Goal: Task Accomplishment & Management: Use online tool/utility

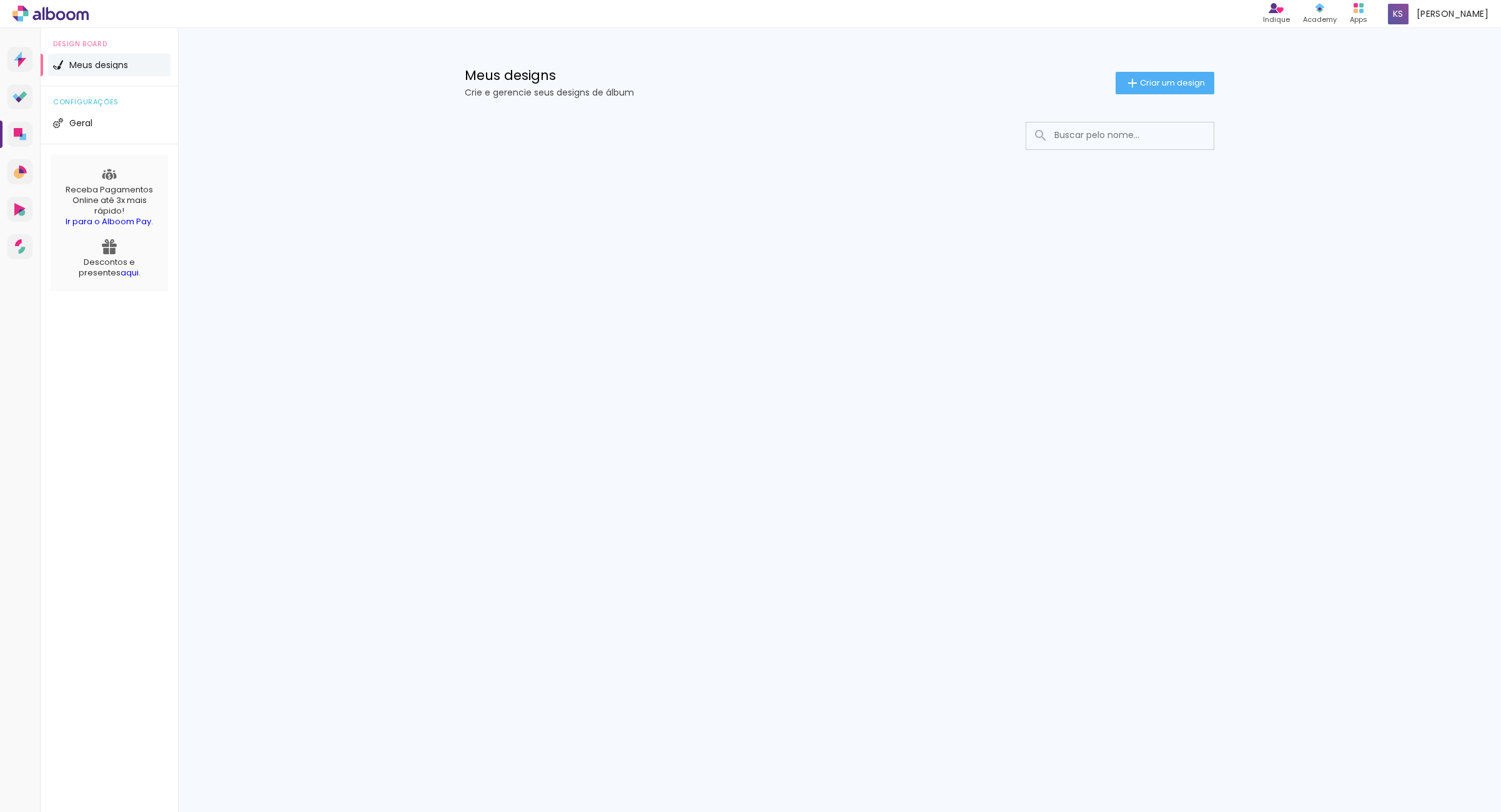
click at [126, 216] on link "Ir para o Alboom Pay" at bounding box center [108, 221] width 86 height 12
click at [1176, 88] on paper-button "Criar um design" at bounding box center [1165, 83] width 99 height 22
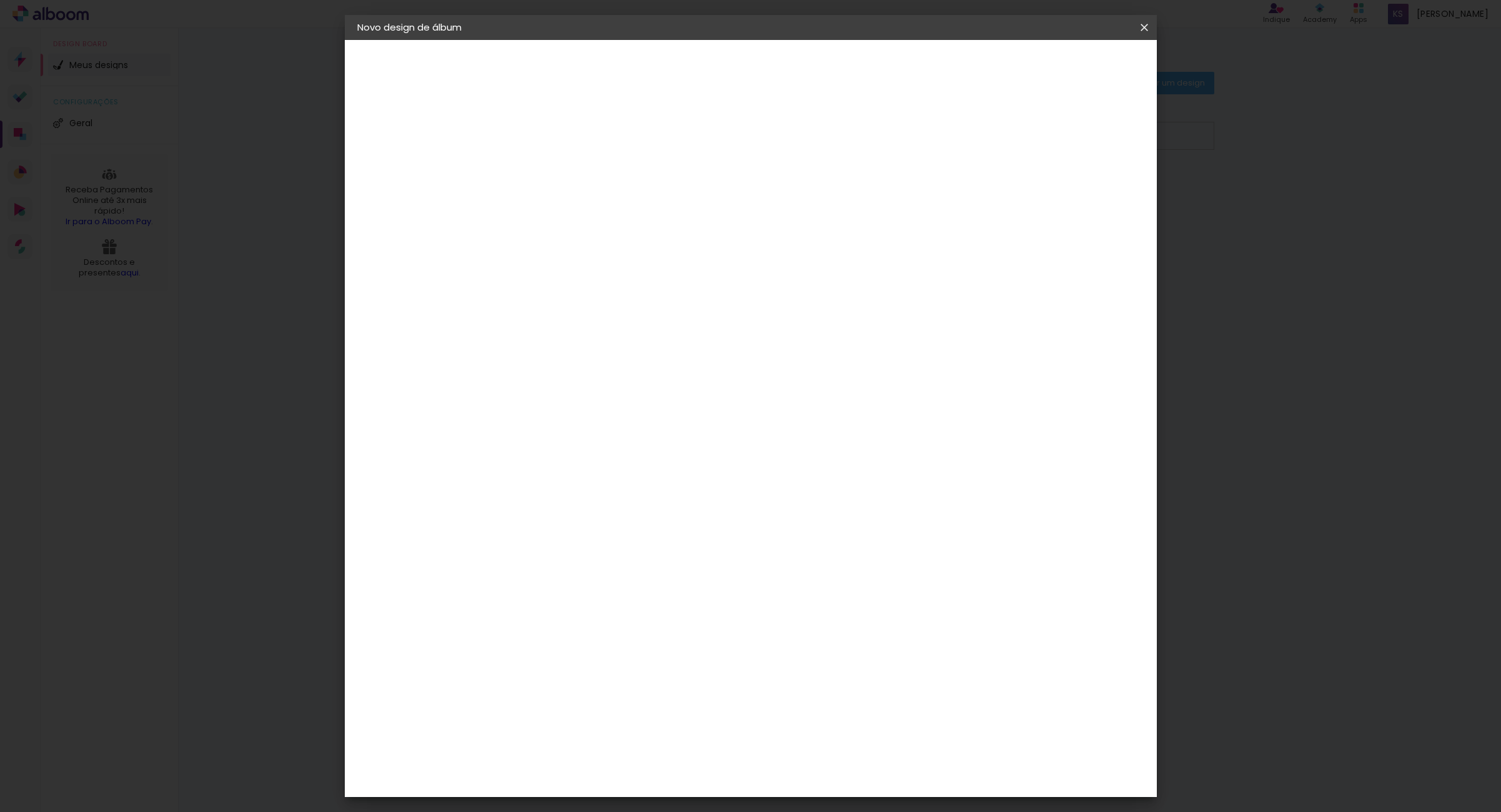
click at [0, 0] on iron-icon at bounding box center [0, 0] width 0 height 0
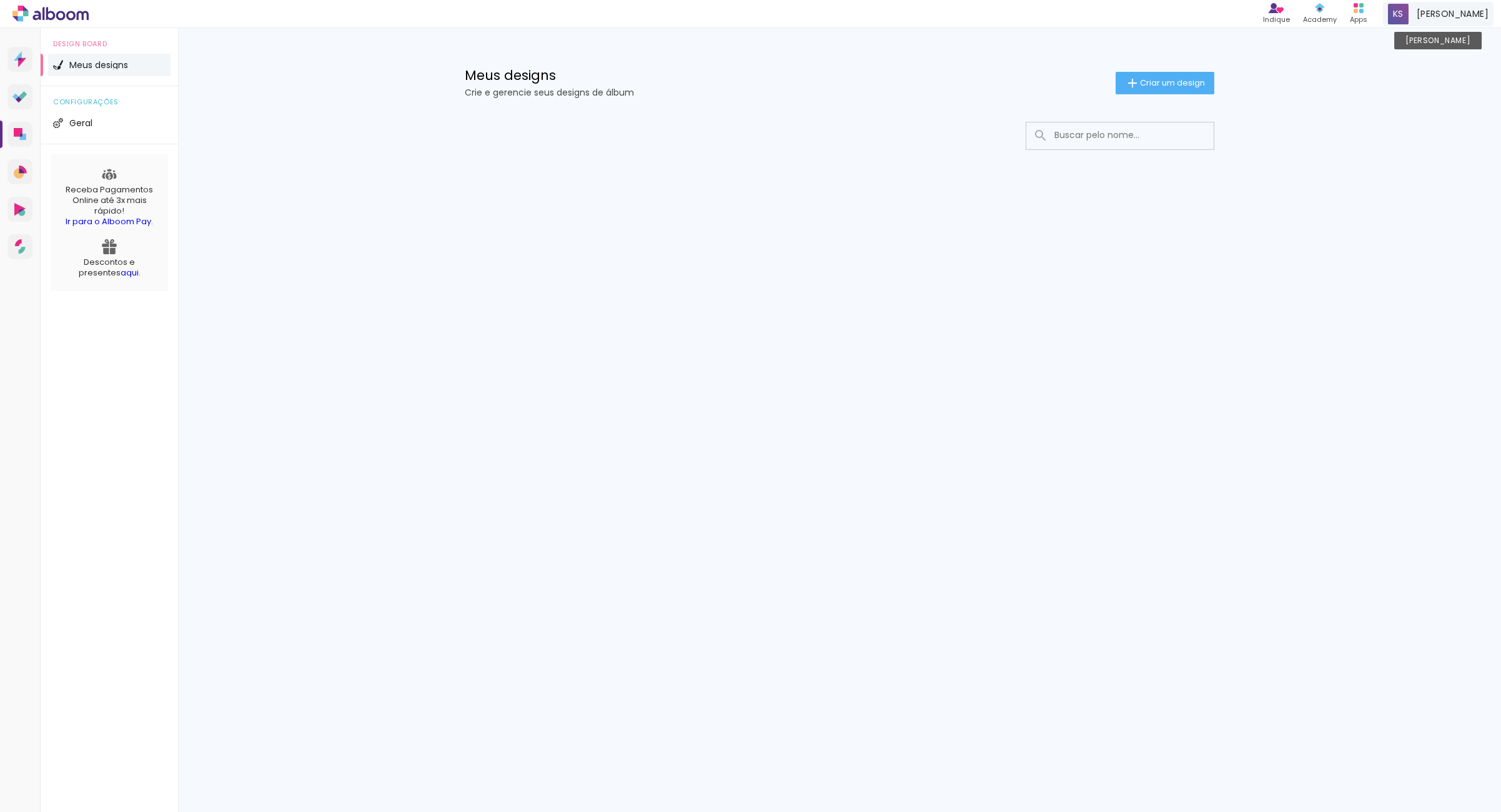
click at [1416, 21] on div "[PERSON_NAME] Conta Alboom" at bounding box center [1438, 14] width 111 height 25
click at [1301, 118] on link "Ver planos" at bounding box center [1394, 117] width 187 height 23
